Goal: Task Accomplishment & Management: Manage account settings

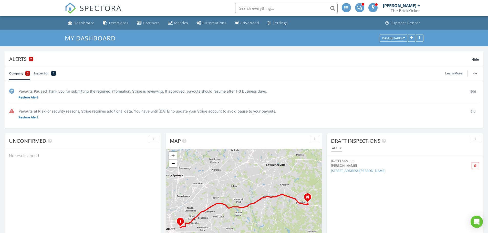
click at [407, 8] on div "[PERSON_NAME]" at bounding box center [399, 5] width 33 height 5
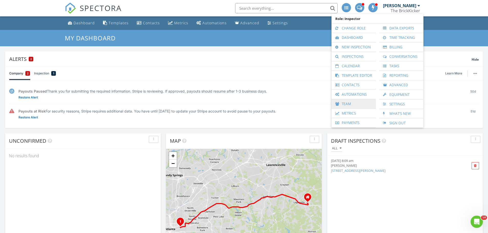
click at [349, 103] on link "Team" at bounding box center [353, 103] width 39 height 9
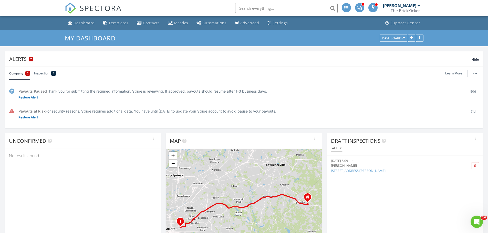
click at [305, 11] on input "text" at bounding box center [286, 8] width 102 height 10
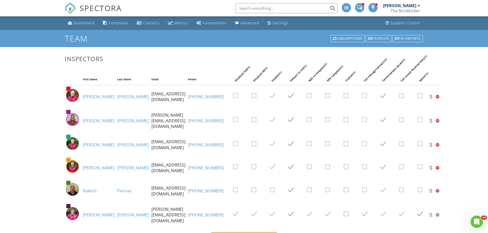
click at [292, 8] on input "text" at bounding box center [286, 8] width 102 height 10
click at [378, 37] on div "Paysplits" at bounding box center [378, 38] width 26 height 7
